Goal: Information Seeking & Learning: Learn about a topic

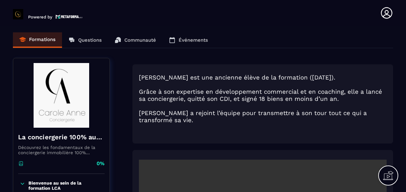
scroll to position [129, 0]
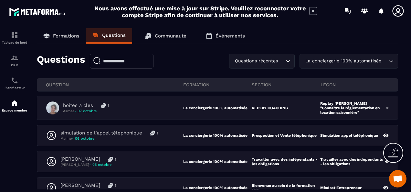
click at [66, 37] on p "Formations" at bounding box center [66, 36] width 26 height 6
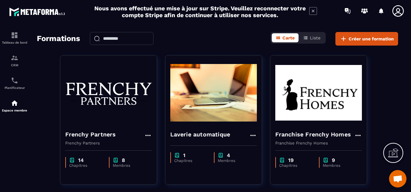
scroll to position [97, 0]
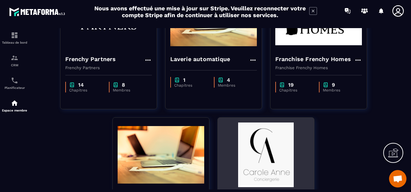
click at [266, 151] on img at bounding box center [266, 154] width 87 height 65
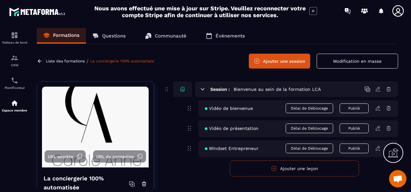
click at [109, 36] on p "Questions" at bounding box center [114, 36] width 24 height 6
